Goal: Communication & Community: Answer question/provide support

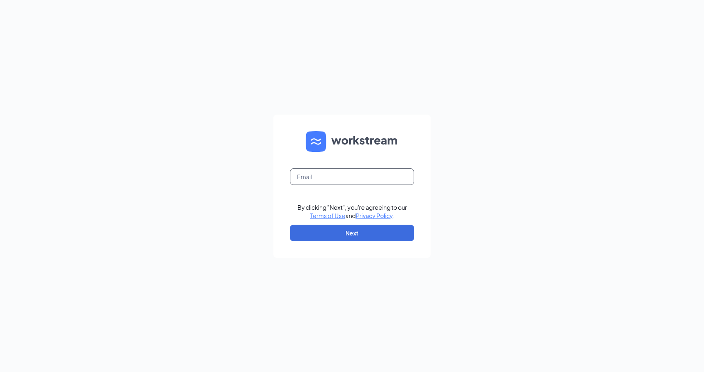
click at [327, 180] on input "text" at bounding box center [352, 176] width 124 height 17
type input "rrileydd@gmail.com"
click at [329, 230] on button "Next" at bounding box center [352, 233] width 124 height 17
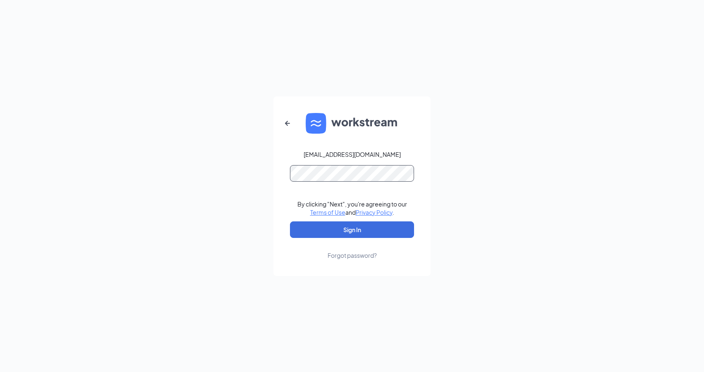
click at [290, 221] on button "Sign In" at bounding box center [352, 229] width 124 height 17
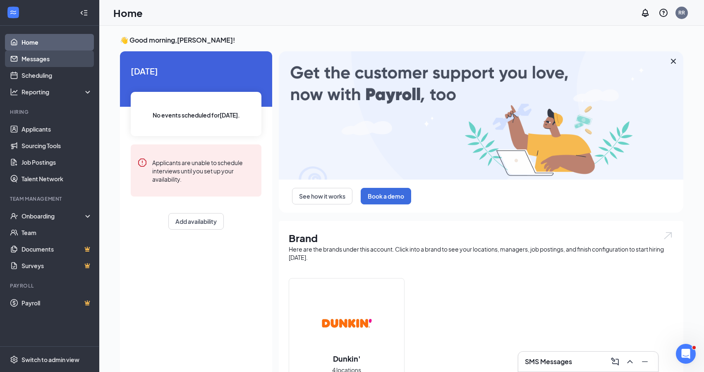
click at [36, 60] on link "Messages" at bounding box center [57, 58] width 71 height 17
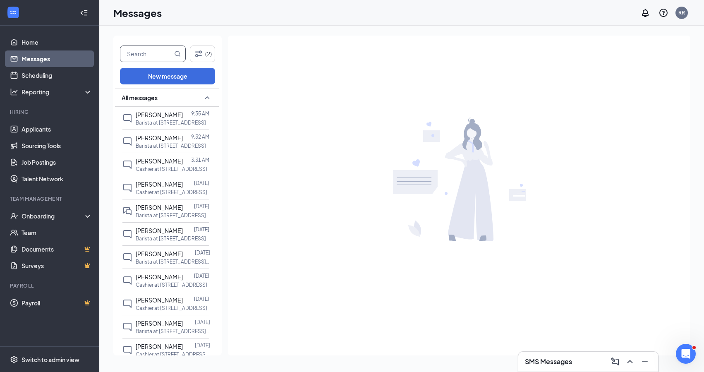
click at [158, 57] on input "text" at bounding box center [146, 54] width 52 height 16
type input "[PERSON_NAME]"
click at [152, 105] on div "All messages" at bounding box center [167, 98] width 104 height 18
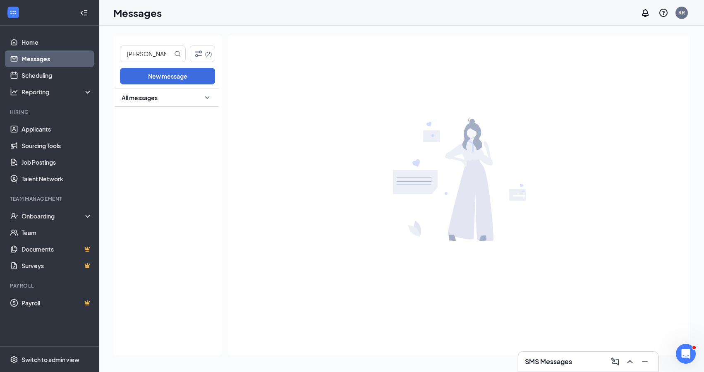
click at [209, 97] on icon "SmallChevronDown" at bounding box center [207, 98] width 10 height 10
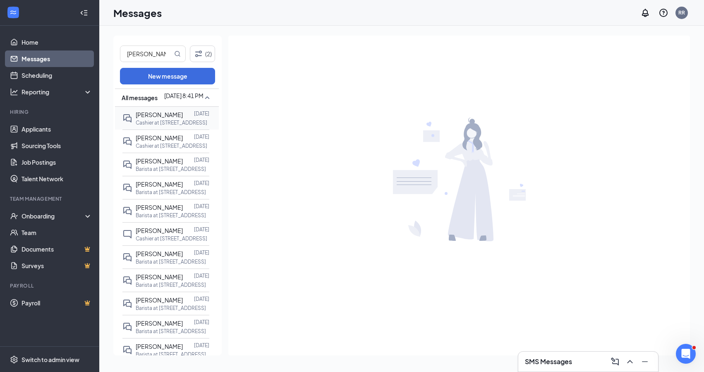
click at [196, 116] on p "[DATE]" at bounding box center [201, 113] width 15 height 7
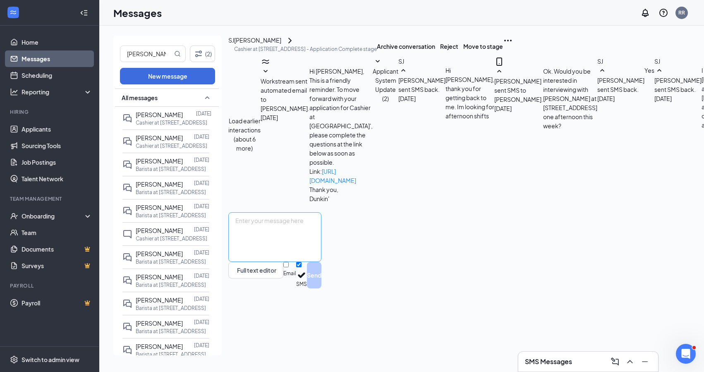
scroll to position [206, 0]
click at [321, 262] on textarea at bounding box center [274, 237] width 93 height 50
type textarea "Good Morning [PERSON_NAME] [PERSON_NAME] reached out to me and although your in…"
click at [321, 288] on button "Send" at bounding box center [314, 275] width 14 height 26
